Goal: Information Seeking & Learning: Learn about a topic

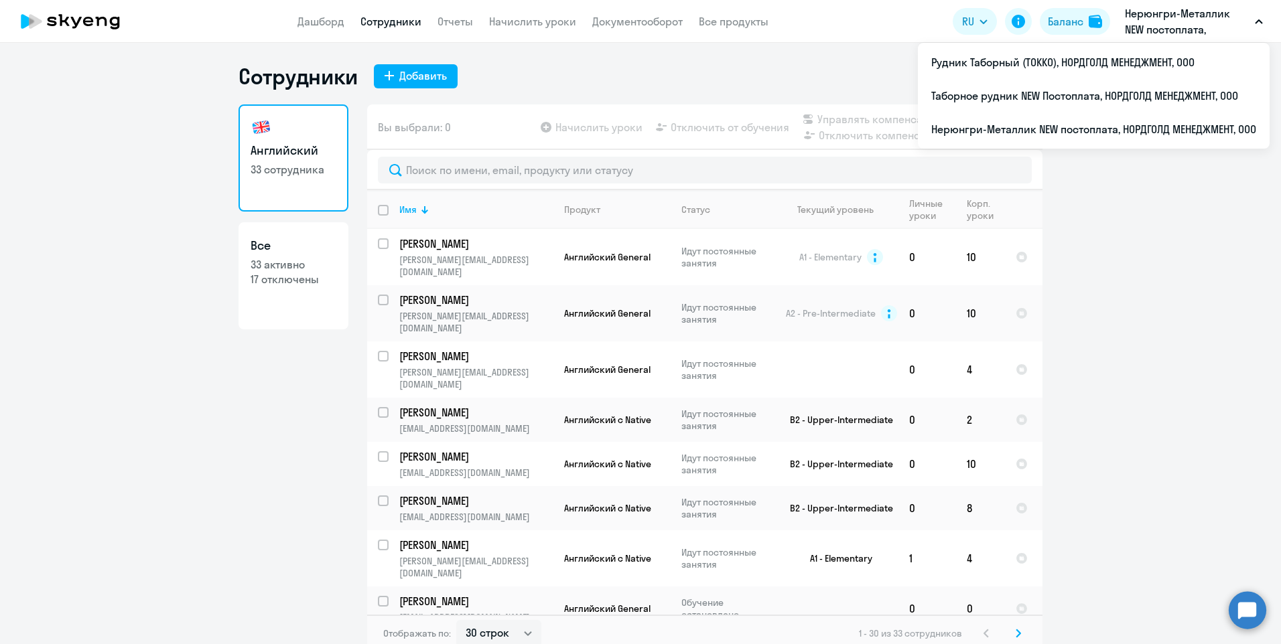
select select "30"
drag, startPoint x: 0, startPoint y: 0, endPoint x: 299, endPoint y: 281, distance: 410.4
click at [299, 281] on p "17 отключены" at bounding box center [294, 279] width 86 height 15
select select "30"
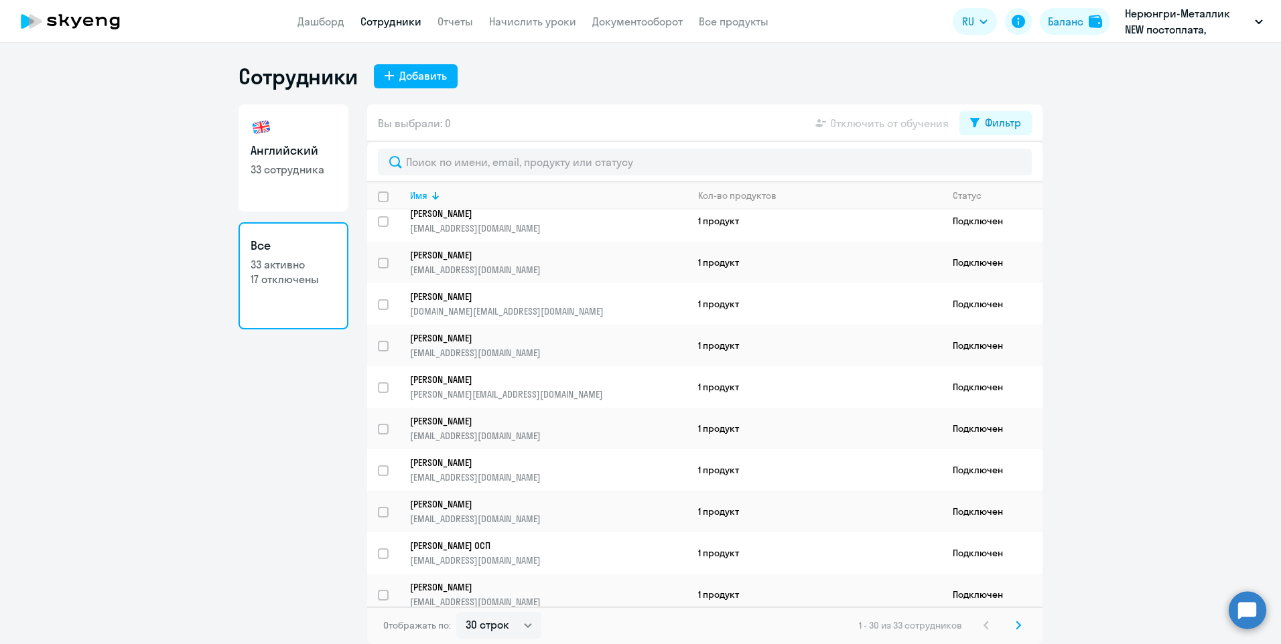
scroll to position [849, 0]
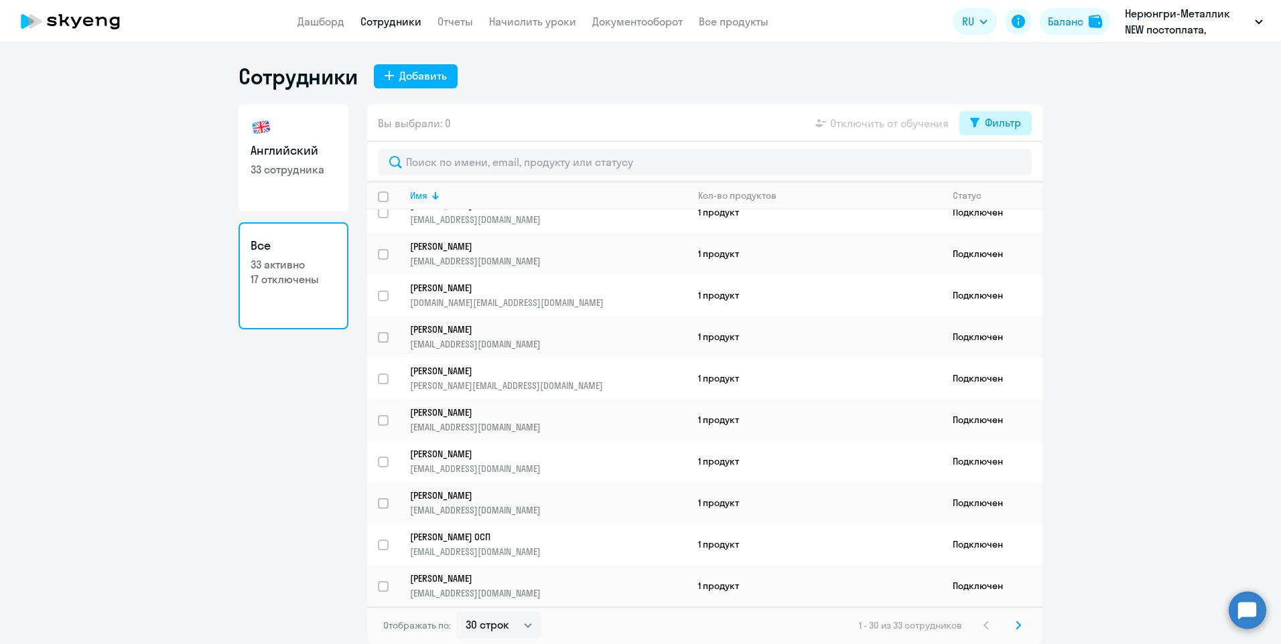
click at [983, 121] on button "Фильтр" at bounding box center [995, 123] width 72 height 24
click at [1009, 161] on span at bounding box center [1009, 166] width 23 height 13
click at [998, 166] on input "checkbox" at bounding box center [997, 166] width 1 height 1
checkbox input "true"
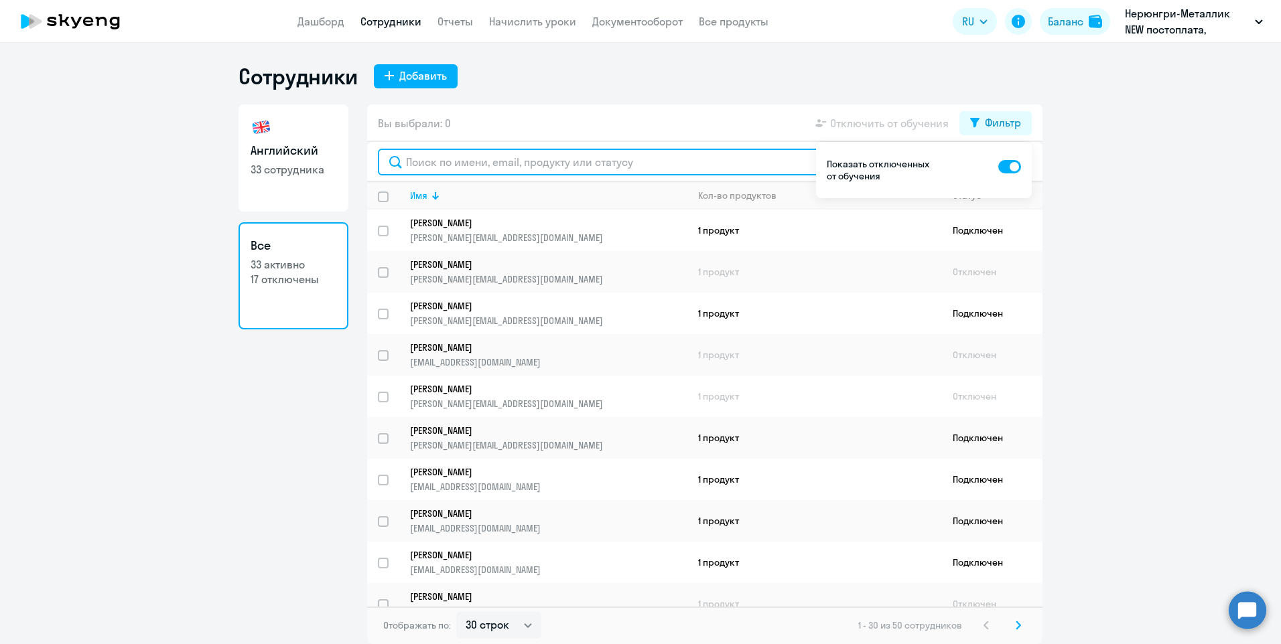
click at [590, 167] on input "text" at bounding box center [705, 162] width 654 height 27
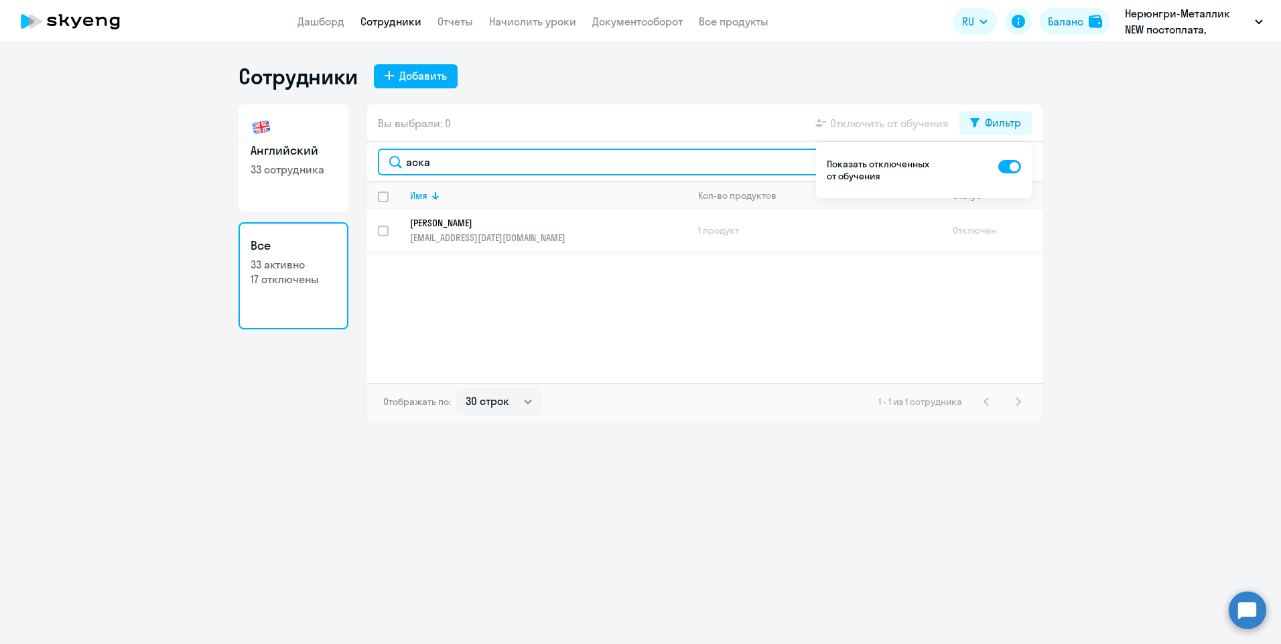
type input "аска"
click at [470, 228] on p "[PERSON_NAME]" at bounding box center [539, 223] width 259 height 12
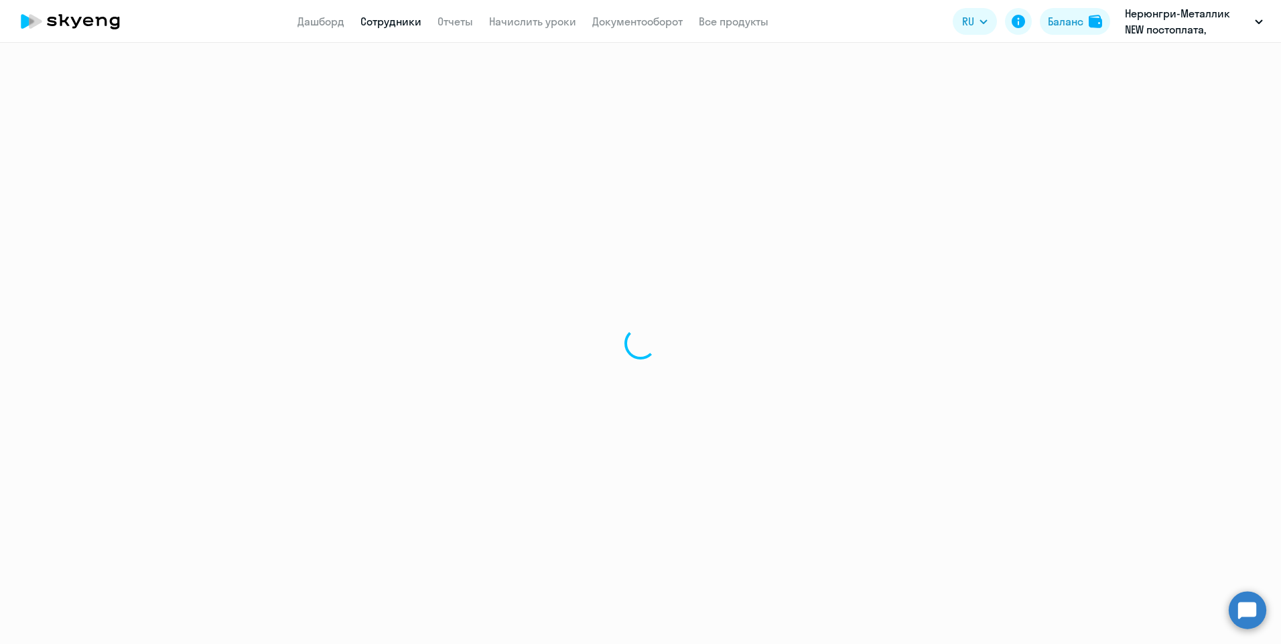
select select "english"
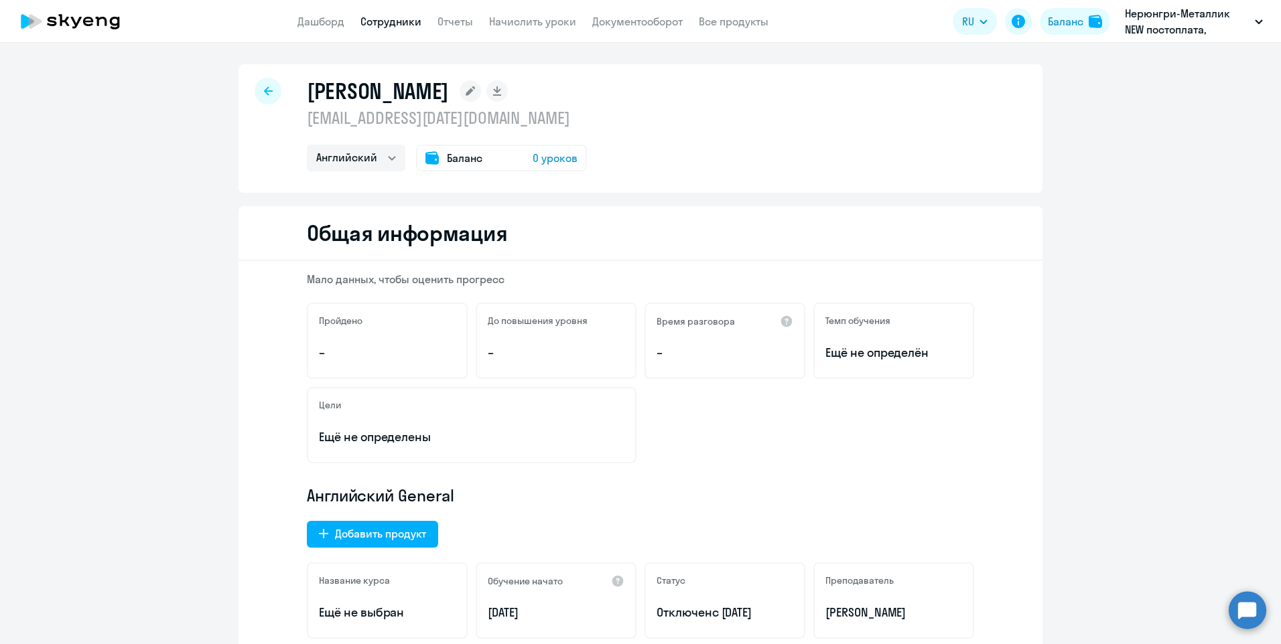
click at [681, 352] on p "–" at bounding box center [724, 352] width 137 height 17
click at [877, 339] on div "Темп обучения Ещё не определён" at bounding box center [893, 341] width 161 height 76
click at [265, 88] on icon at bounding box center [268, 90] width 9 height 9
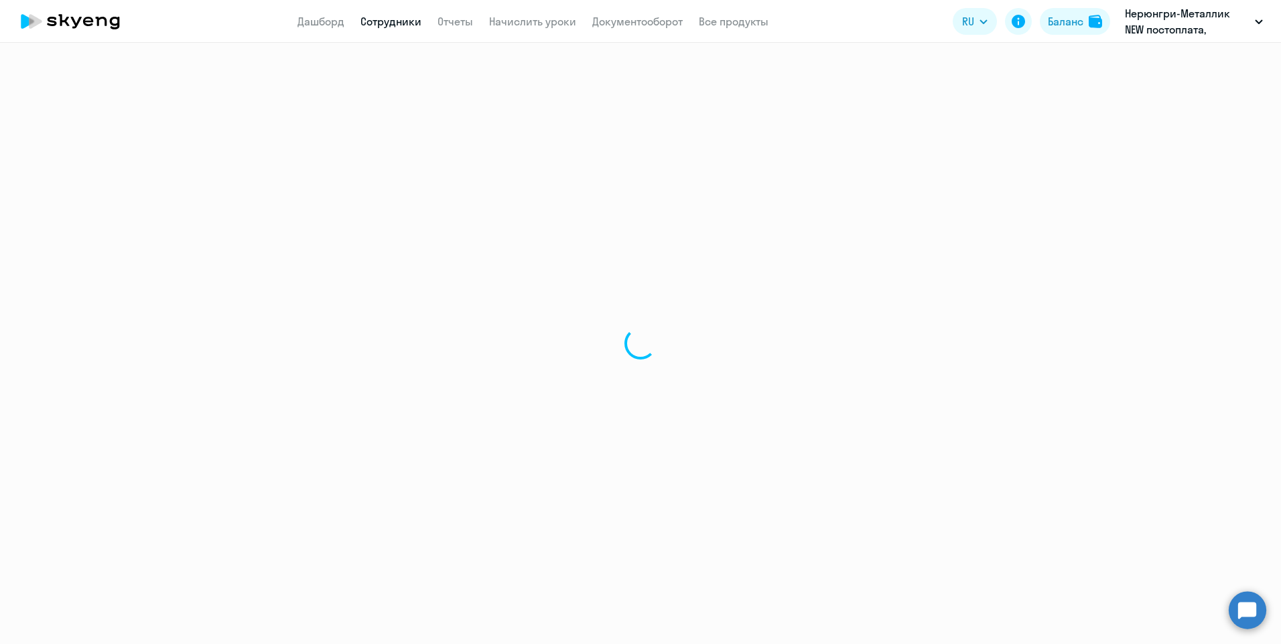
select select "30"
